Goal: Information Seeking & Learning: Find specific fact

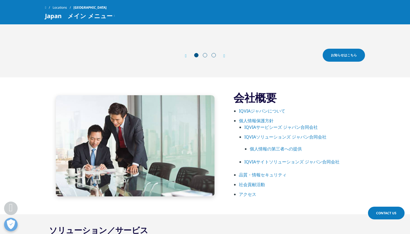
scroll to position [233, 0]
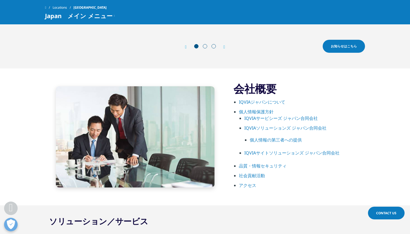
click at [249, 101] on link "IQVIAジャパンについて" at bounding box center [262, 102] width 46 height 6
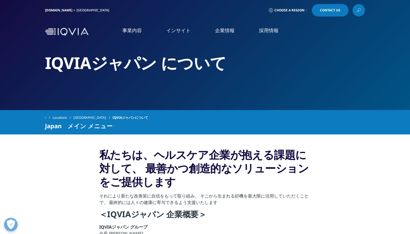
click at [229, 29] on link "企業情報" at bounding box center [225, 30] width 20 height 7
click at [224, 31] on link "企業情報" at bounding box center [225, 30] width 20 height 7
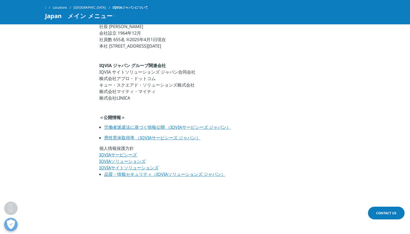
scroll to position [366, 0]
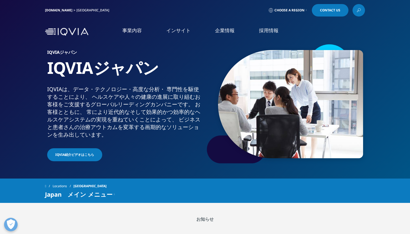
click at [218, 33] on link "企業情報" at bounding box center [225, 30] width 20 height 7
click at [11, 68] on link "概要" at bounding box center [75, 68] width 134 height 6
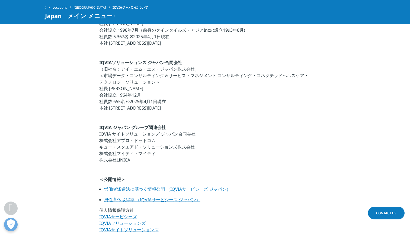
scroll to position [232, 0]
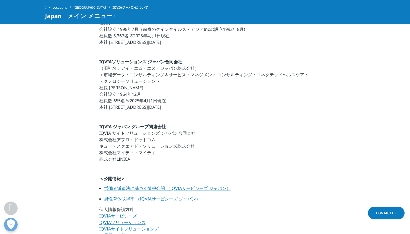
copy p "株式会社アプロ・ドットコム"
drag, startPoint x: 99, startPoint y: 140, endPoint x: 155, endPoint y: 141, distance: 55.5
click at [155, 141] on p "IQVIA ジャパン グループ関連会社 IQVIA サイトソリューションズ ジャパン合同会社 株式会社アプロ・ドットコム キュー・スクエアド・ソリューションズ…" at bounding box center [205, 145] width 212 height 42
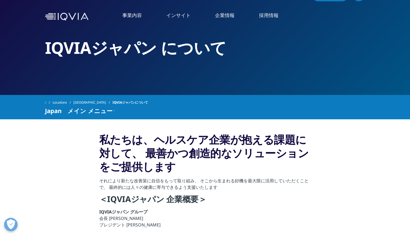
scroll to position [11, 0]
